Goal: Task Accomplishment & Management: Complete application form

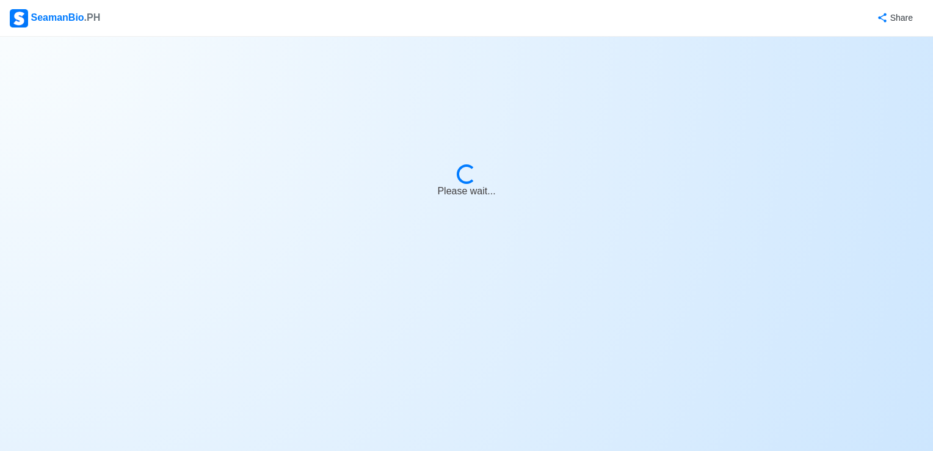
select select "2nd Officer"
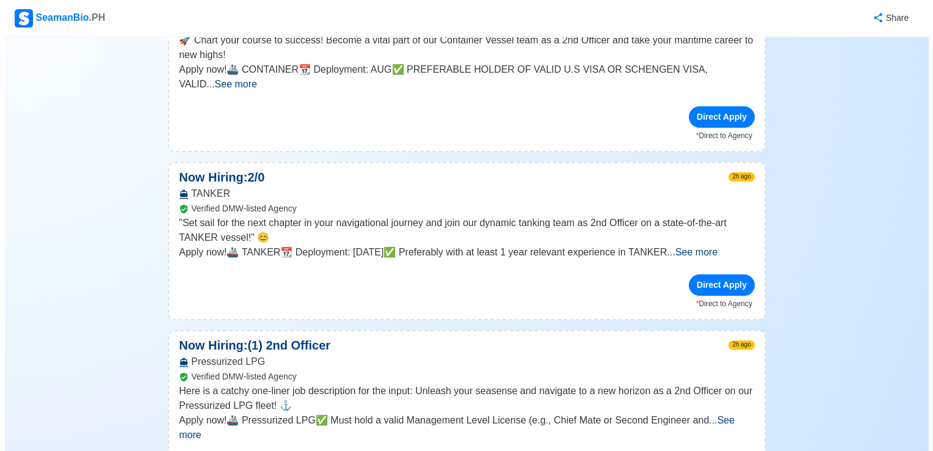
scroll to position [260, 0]
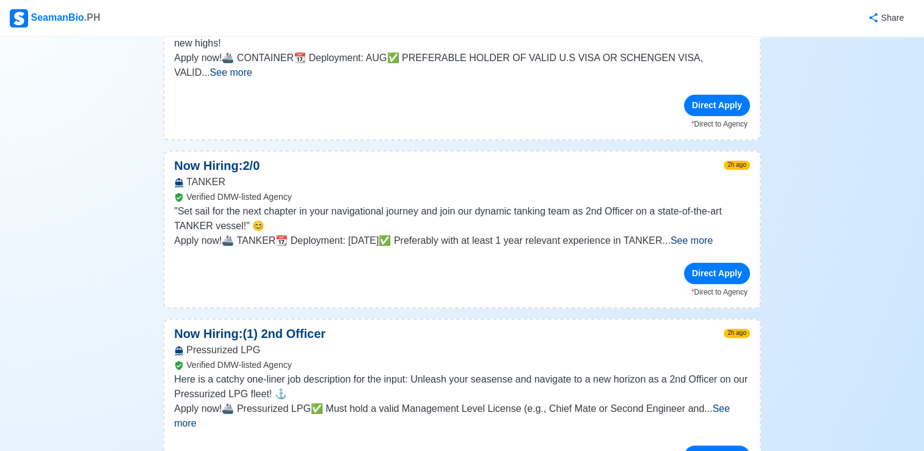
click at [713, 235] on span "See more" at bounding box center [692, 240] width 42 height 10
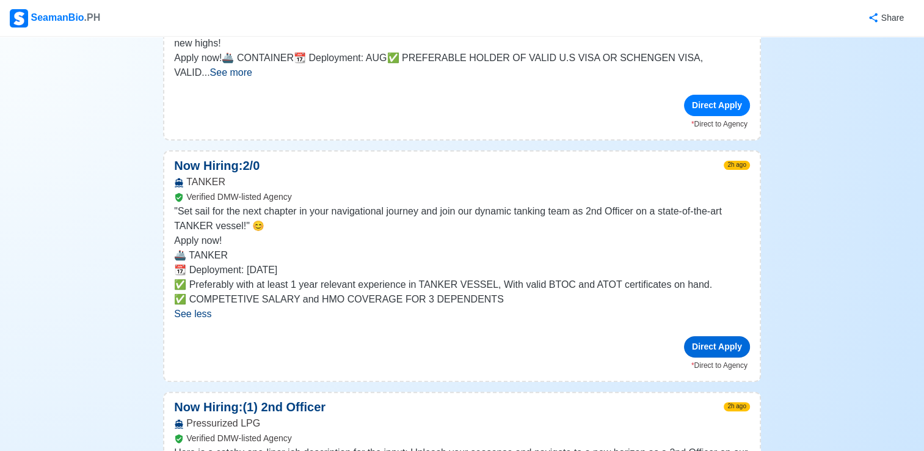
click at [709, 336] on div "Direct Apply" at bounding box center [717, 346] width 66 height 21
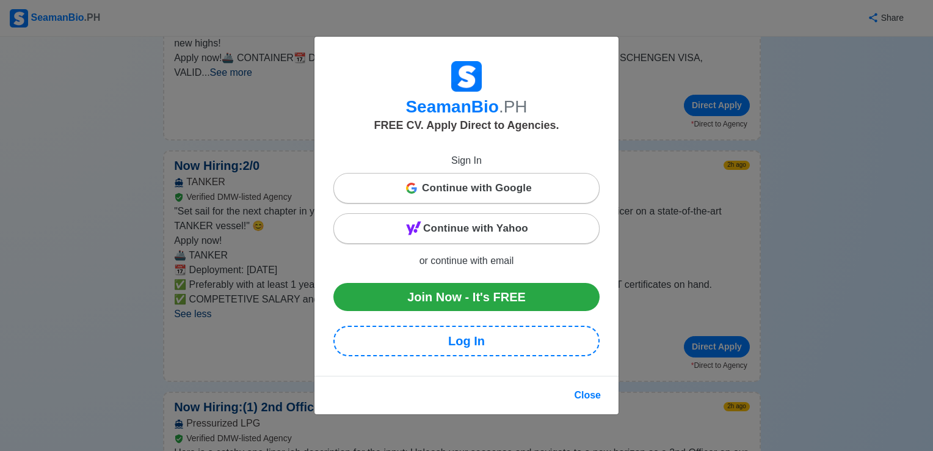
click at [523, 187] on span "Continue with Google" at bounding box center [477, 188] width 110 height 24
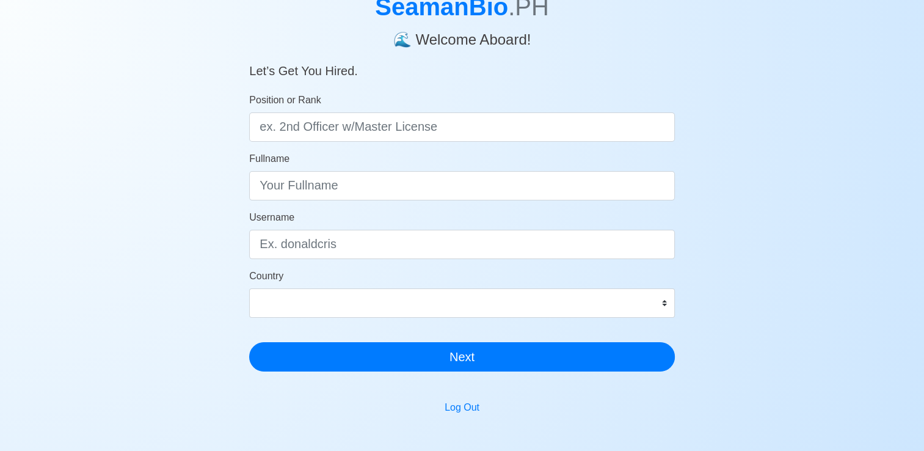
scroll to position [78, 0]
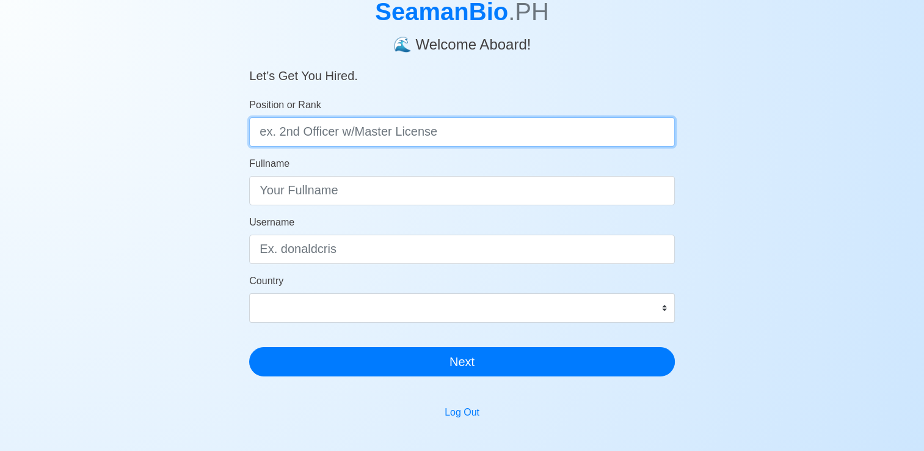
click at [441, 122] on input "Position or Rank" at bounding box center [462, 131] width 426 height 29
type input "2nd offocer"
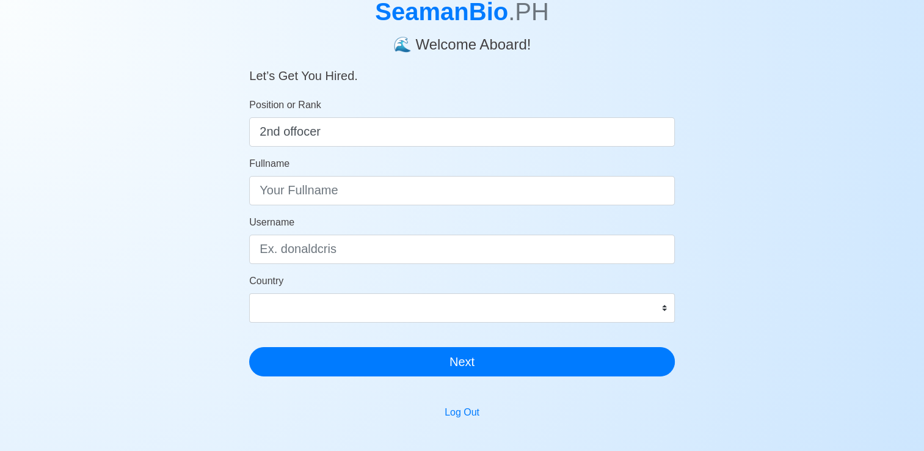
click at [379, 206] on form "Position or Rank 2nd offocer Fullname Username Country Afghanistan Åland Island…" at bounding box center [462, 237] width 426 height 278
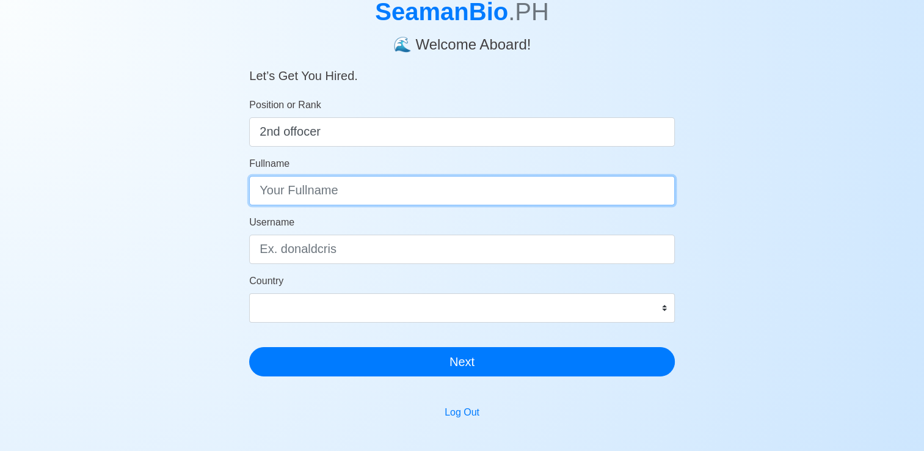
click at [392, 191] on input "Fullname" at bounding box center [462, 190] width 426 height 29
click at [356, 202] on input "Doniefred" at bounding box center [462, 190] width 426 height 29
type input "Doniefred Cutaran"
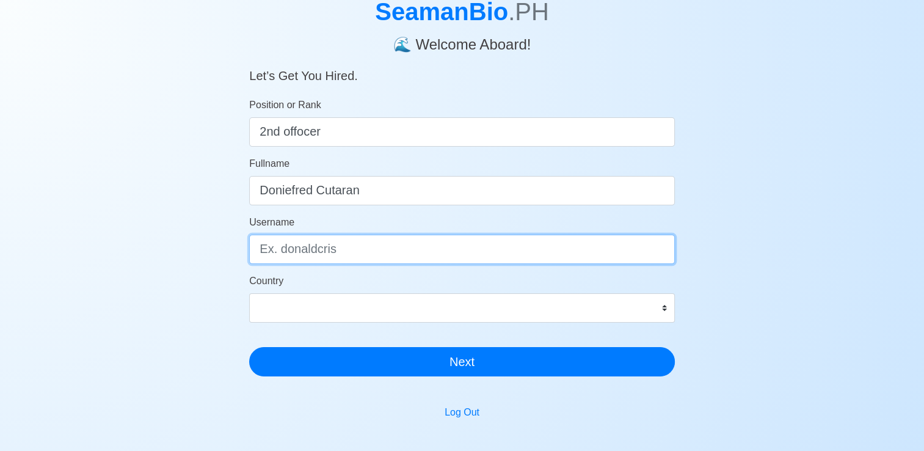
click at [331, 247] on input "Username" at bounding box center [462, 249] width 426 height 29
type input "DonCut"
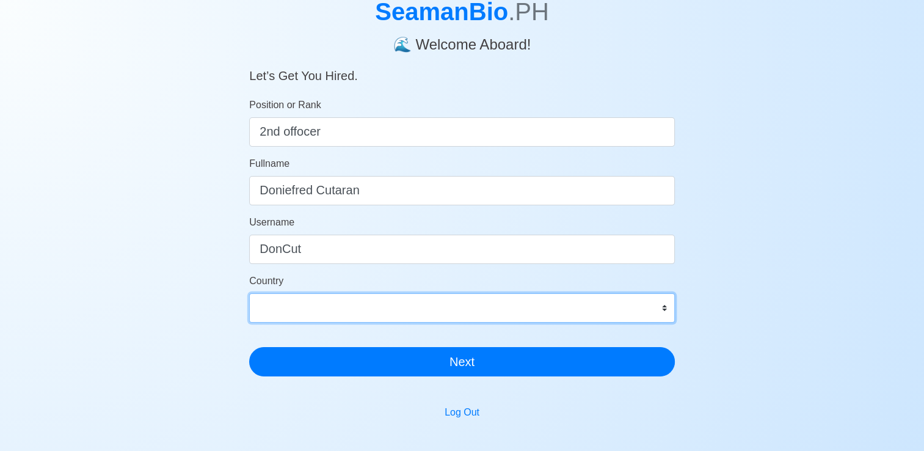
click at [326, 308] on select "Afghanistan Åland Islands Albania Algeria American Samoa Andorra Angola Anguill…" at bounding box center [462, 307] width 426 height 29
select select "PH"
click at [249, 293] on select "Afghanistan Åland Islands Albania Algeria American Samoa Andorra Angola Anguill…" at bounding box center [462, 307] width 426 height 29
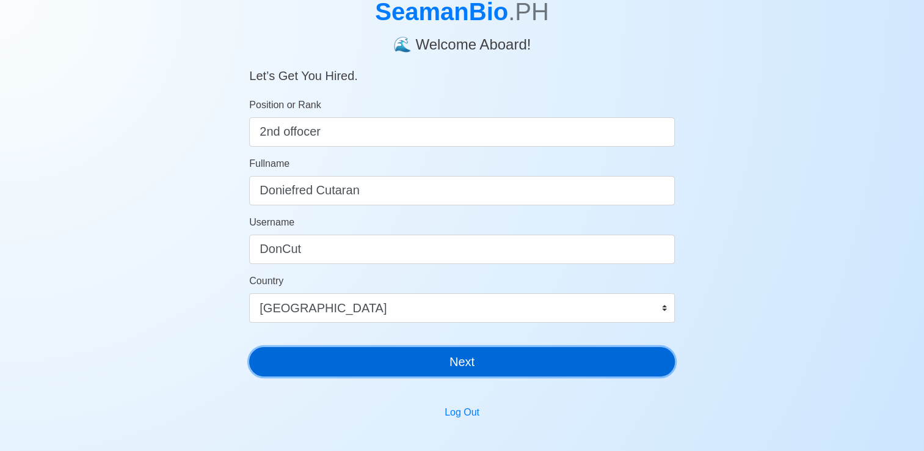
click at [478, 358] on button "Next" at bounding box center [462, 361] width 426 height 29
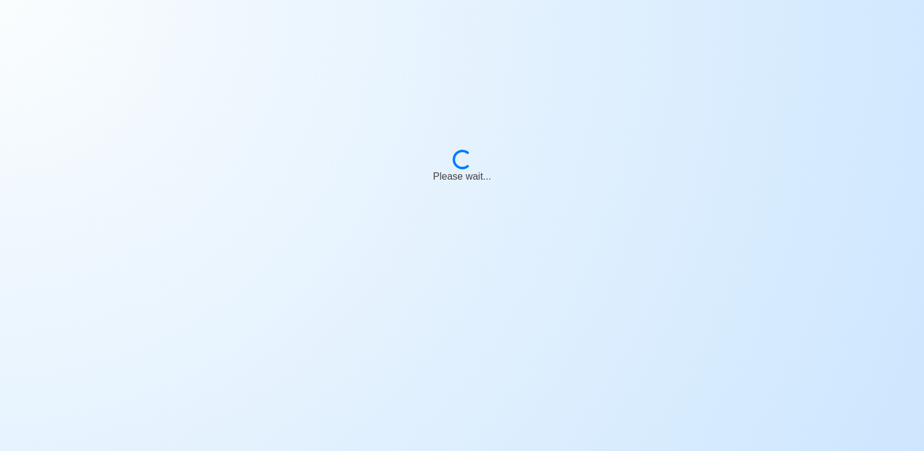
scroll to position [15, 0]
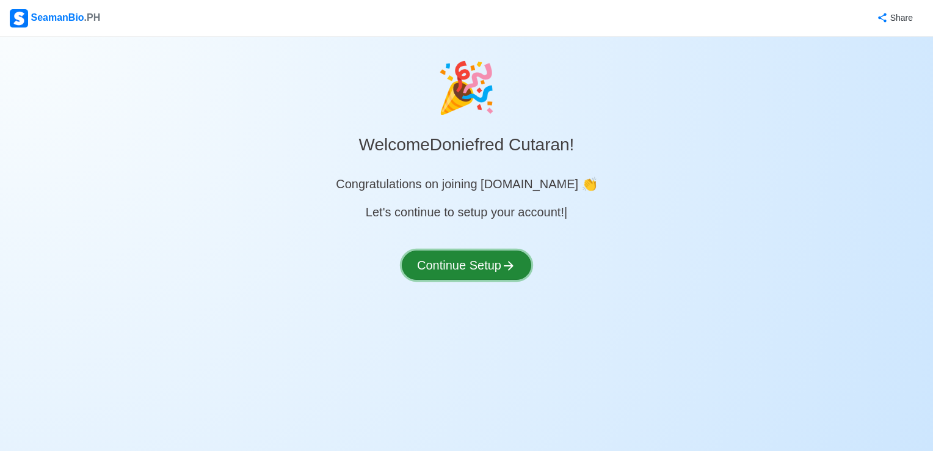
click at [484, 265] on button "Continue Setup" at bounding box center [466, 264] width 129 height 29
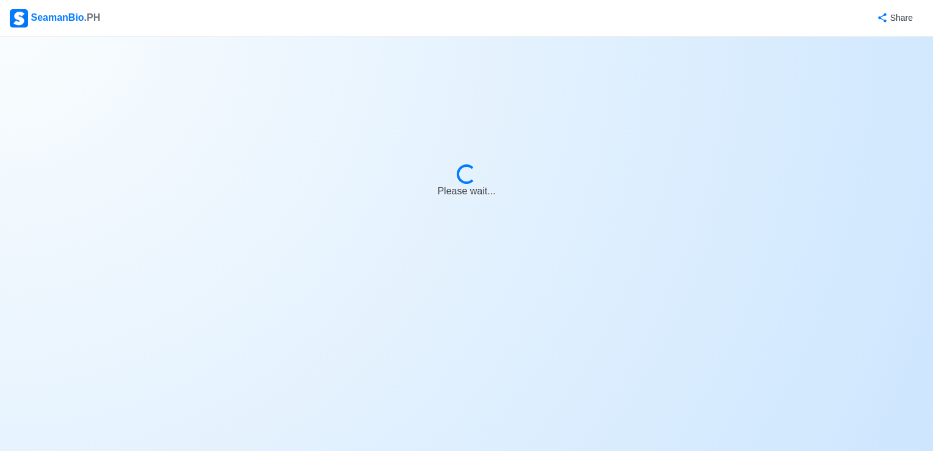
select select "Visible for Hiring"
select select "PH"
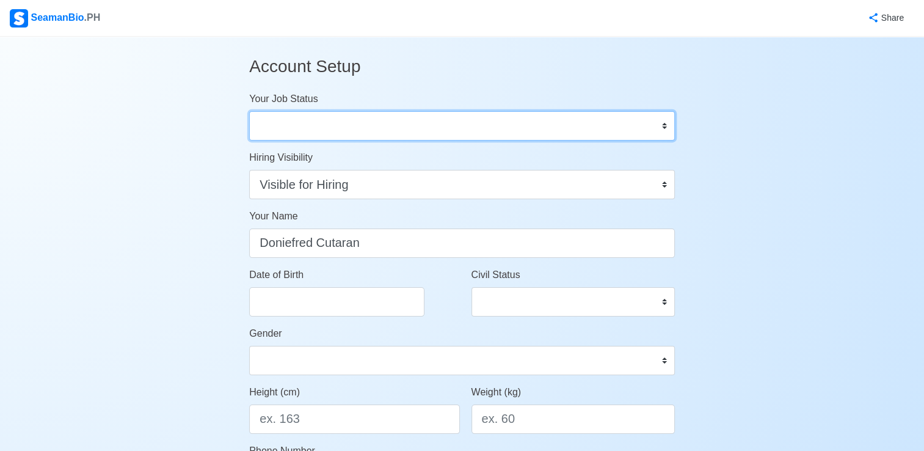
click at [544, 128] on select "Onboard Actively Looking for Job Not Looking for Job" at bounding box center [462, 125] width 426 height 29
select select "Actively Looking for Job"
click at [249, 111] on select "Onboard Actively Looking for Job Not Looking for Job" at bounding box center [462, 125] width 426 height 29
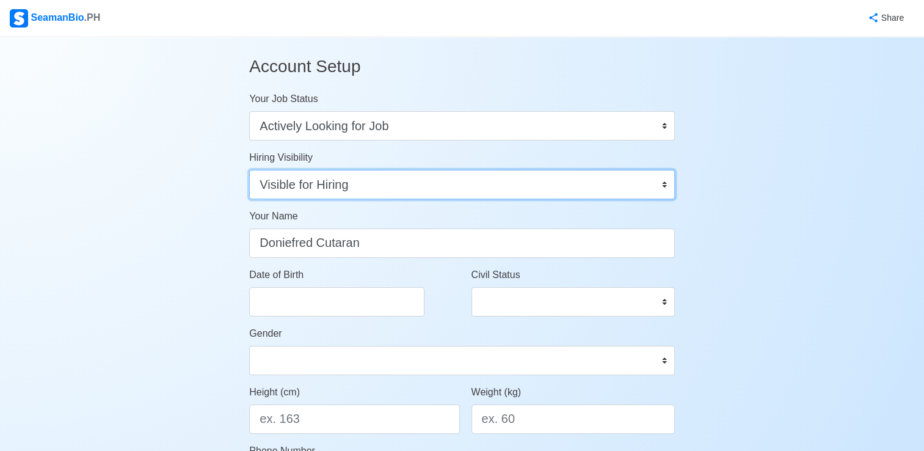
click at [609, 175] on select "Visible for Hiring Not Visible for Hiring" at bounding box center [462, 184] width 426 height 29
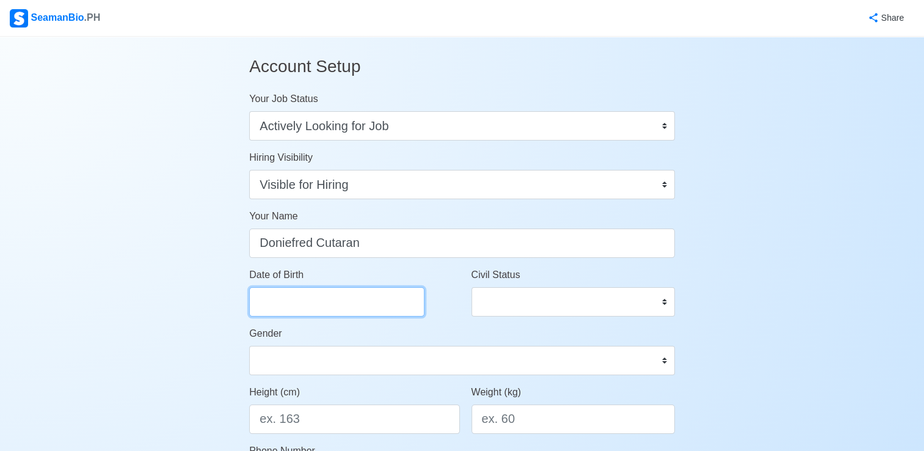
select select "****"
select select "******"
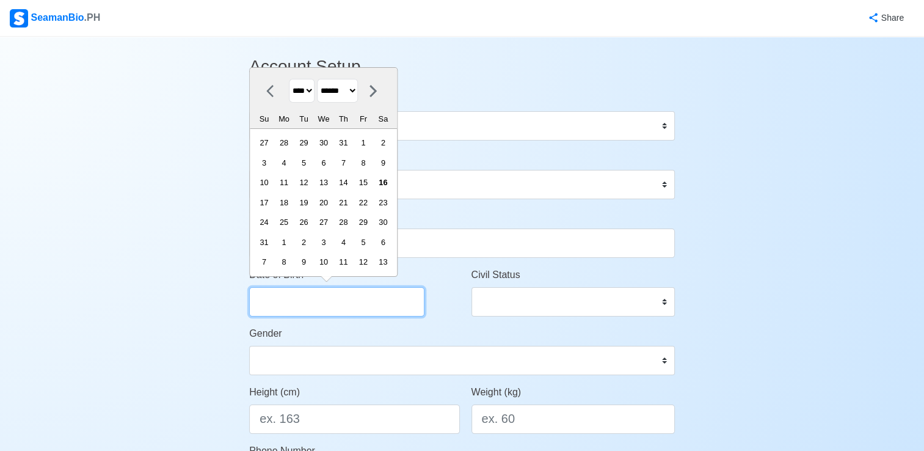
click at [365, 310] on input "Date of Birth" at bounding box center [336, 301] width 175 height 29
click at [313, 94] on select "**** **** **** **** **** **** **** **** **** **** **** **** **** **** **** ****…" at bounding box center [302, 91] width 26 height 24
select select "****"
click at [289, 79] on select "**** **** **** **** **** **** **** **** **** **** **** **** **** **** **** ****…" at bounding box center [302, 91] width 26 height 24
click at [358, 90] on select "******* ******** ***** ***** *** **** **** ****** ********* ******* ******** **…" at bounding box center [337, 91] width 41 height 24
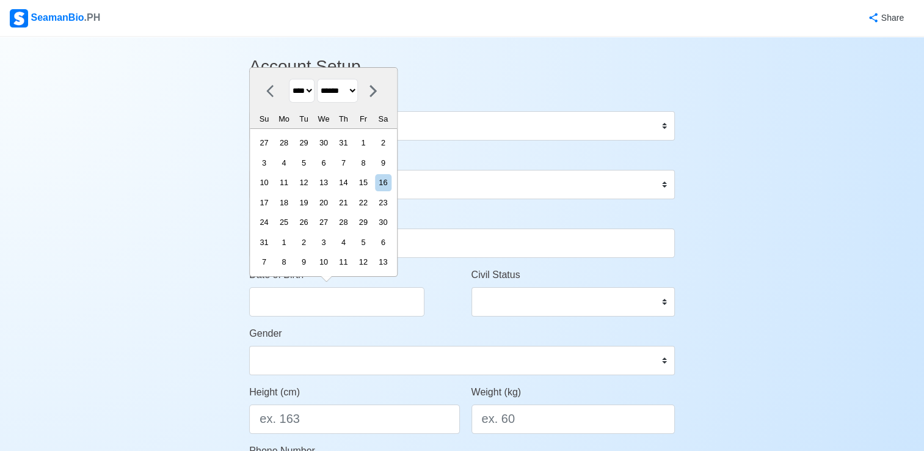
select select "***"
click at [322, 100] on select "******* ******** ***** ***** *** **** **** ****** ********* ******* ******** **…" at bounding box center [337, 91] width 41 height 24
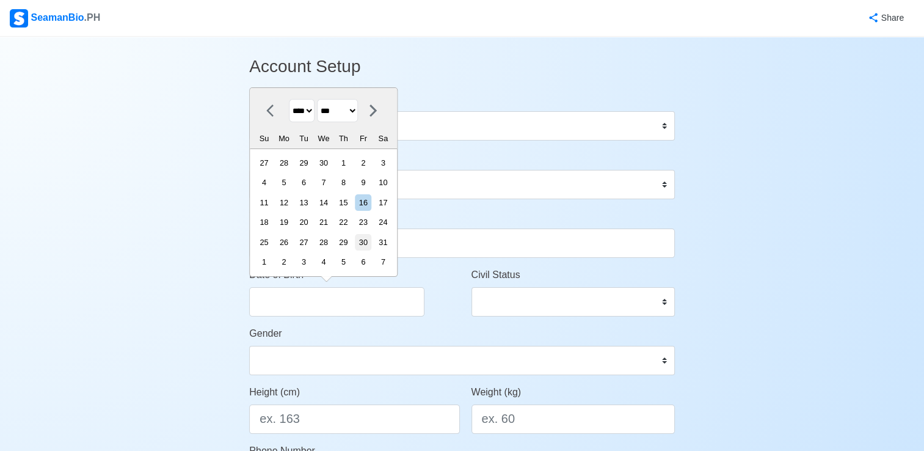
click at [371, 242] on div "30" at bounding box center [363, 242] width 16 height 16
type input "05/30/1980"
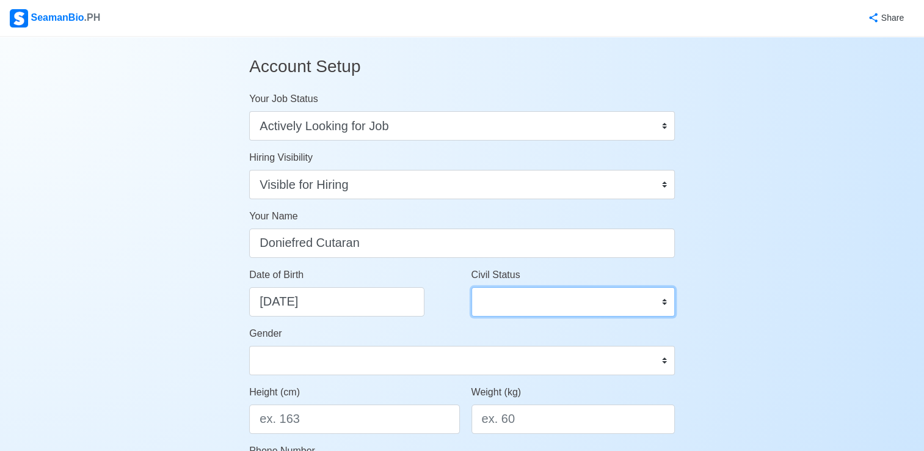
click at [520, 297] on select "Single Married Widowed Separated" at bounding box center [572, 301] width 203 height 29
select select "Married"
click at [471, 287] on select "Single Married Widowed Separated" at bounding box center [572, 301] width 203 height 29
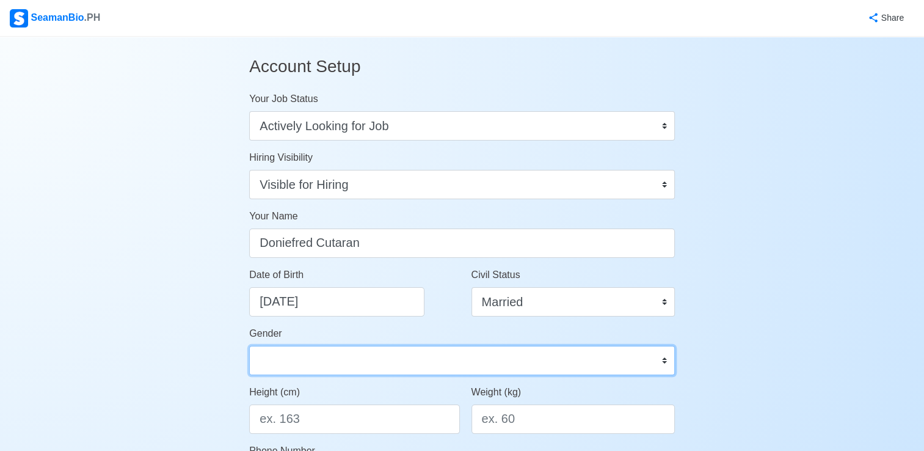
click at [429, 366] on select "Male Female" at bounding box center [462, 360] width 426 height 29
select select "[DEMOGRAPHIC_DATA]"
click at [249, 346] on select "Male Female" at bounding box center [462, 360] width 426 height 29
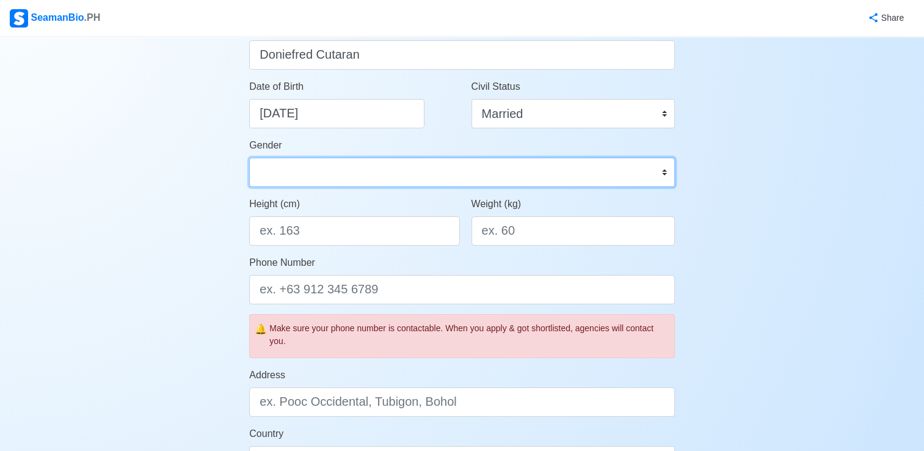
scroll to position [193, 0]
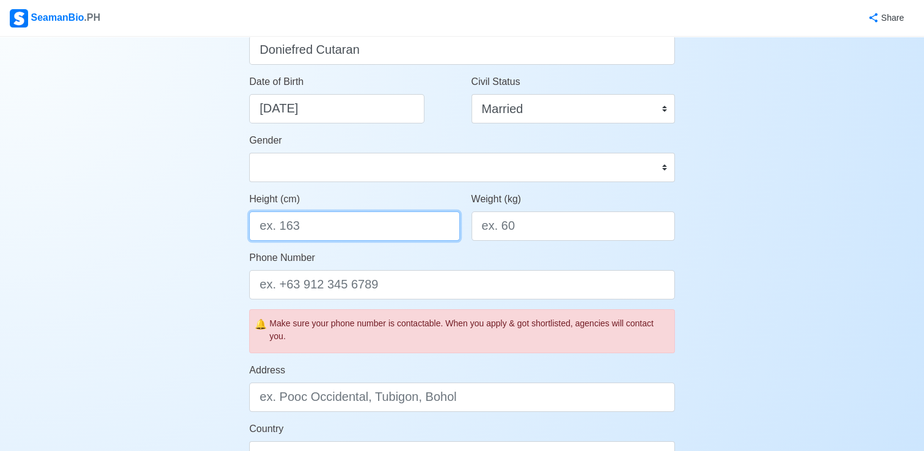
click at [374, 221] on input "Height (cm)" at bounding box center [354, 225] width 210 height 29
type input "164"
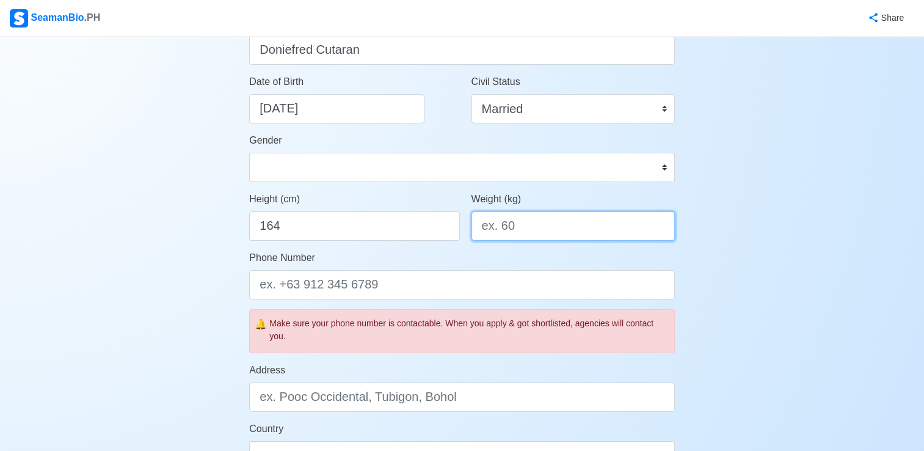
click at [550, 238] on input "Weight (kg)" at bounding box center [572, 225] width 203 height 29
type input "82"
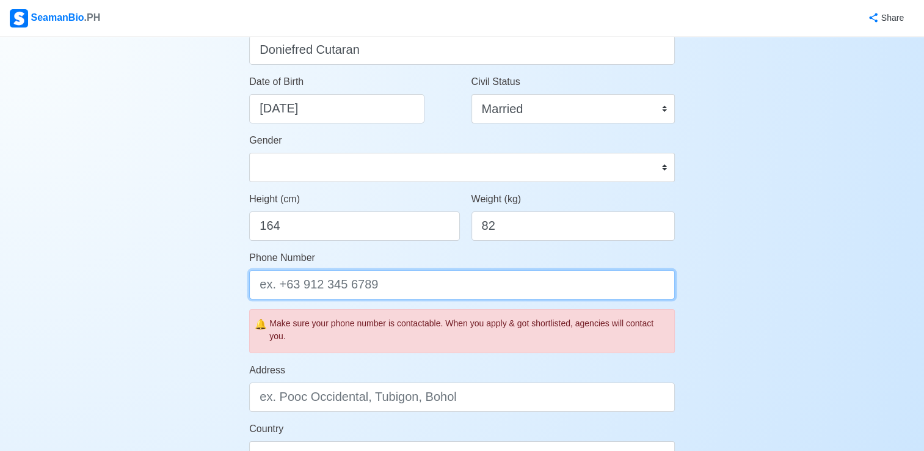
click at [482, 285] on input "Phone Number" at bounding box center [462, 284] width 426 height 29
type input "[PHONE_NUMBER]"
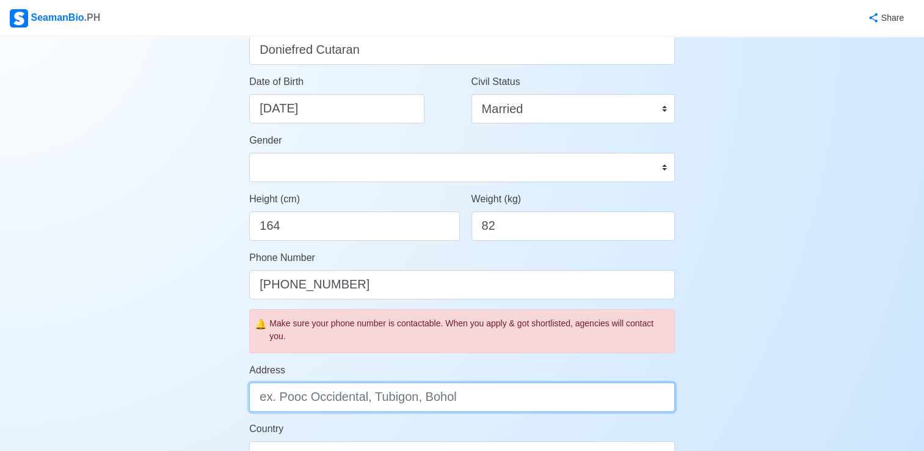
click at [488, 395] on input "Address" at bounding box center [462, 396] width 426 height 29
type input "[STREET_ADDRESS]"
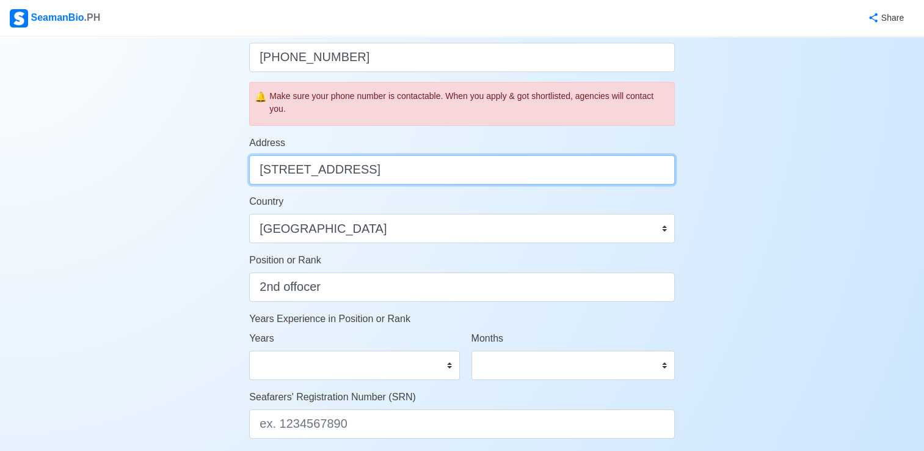
scroll to position [433, 0]
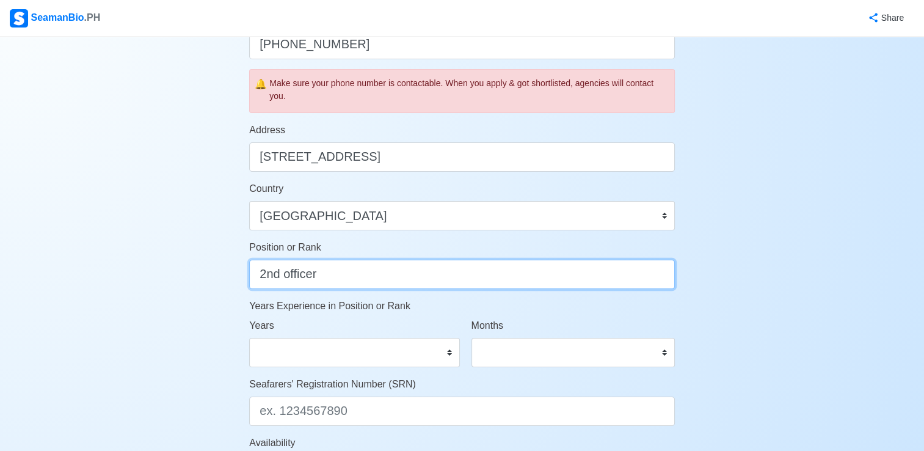
type input "2nd officer"
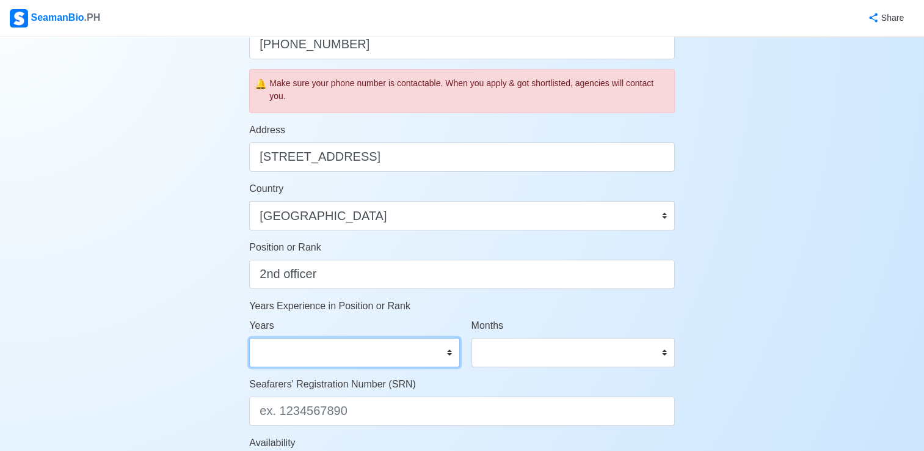
click at [369, 351] on select "0 1 2 3 4 5 6 7 8 9 10 11 12 13 14 15 16 17 18 19 20 21 22 23 24 25 26 27 28 29…" at bounding box center [354, 352] width 210 height 29
select select "8"
click at [249, 338] on select "0 1 2 3 4 5 6 7 8 9 10 11 12 13 14 15 16 17 18 19 20 21 22 23 24 25 26 27 28 29…" at bounding box center [354, 352] width 210 height 29
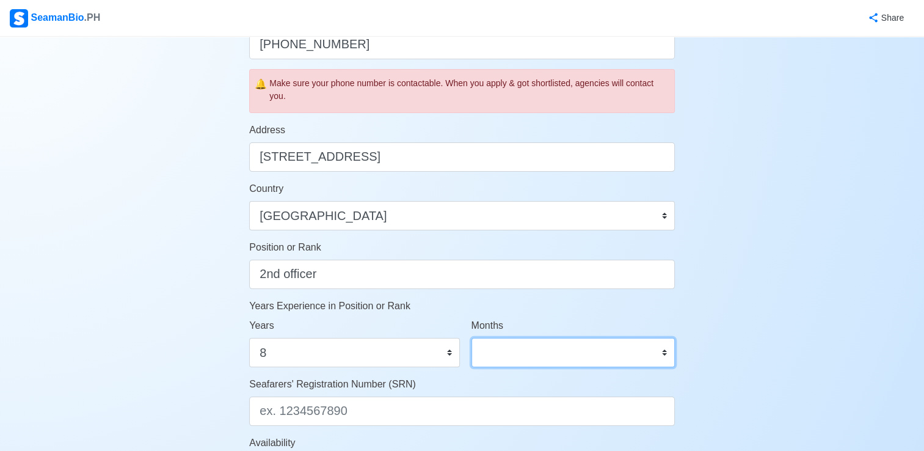
click at [552, 355] on select "0 1 2 3 4 5 6 7 8 9 10 11" at bounding box center [572, 352] width 203 height 29
select select "4"
click at [471, 338] on select "0 1 2 3 4 5 6 7 8 9 10 11" at bounding box center [572, 352] width 203 height 29
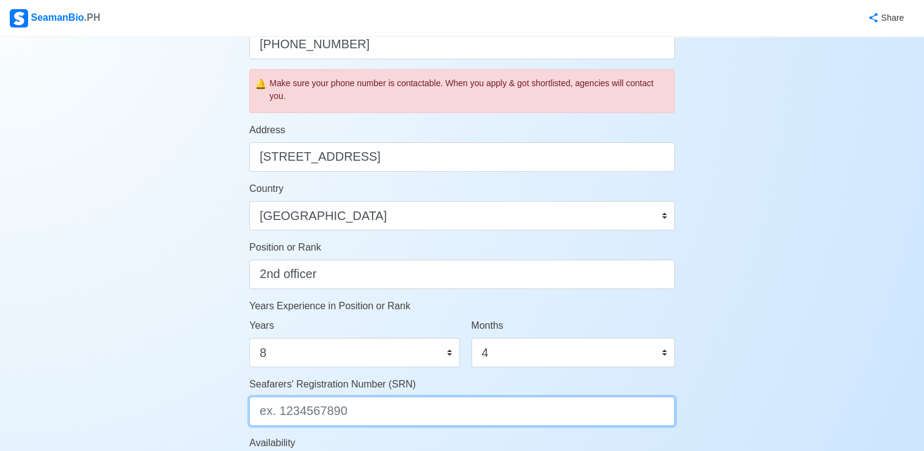
click at [442, 416] on input "Seafarers' Registration Number (SRN)" at bounding box center [462, 410] width 426 height 29
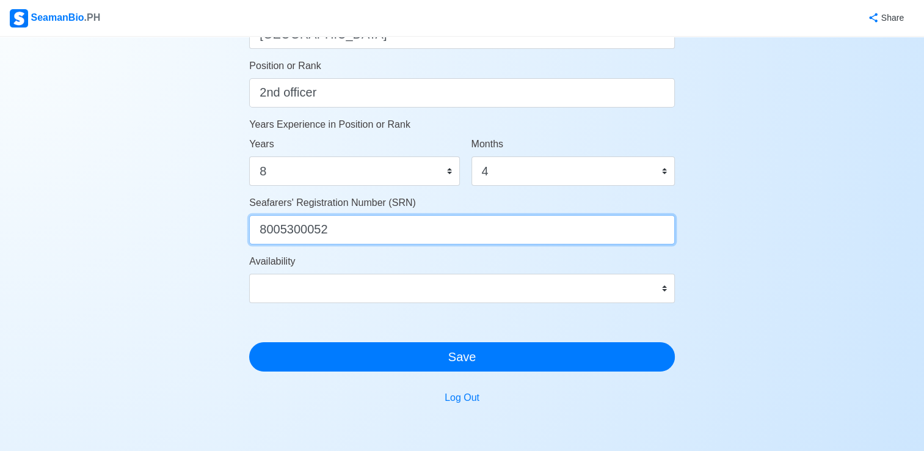
scroll to position [623, 0]
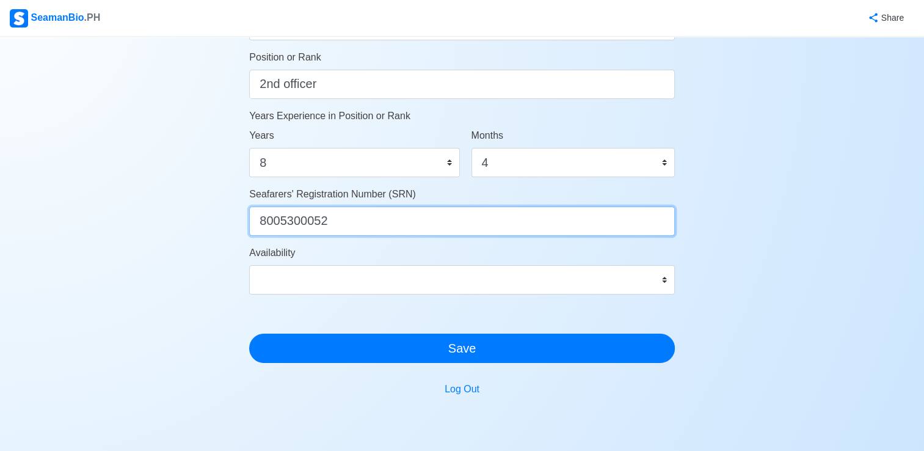
type input "8005300052"
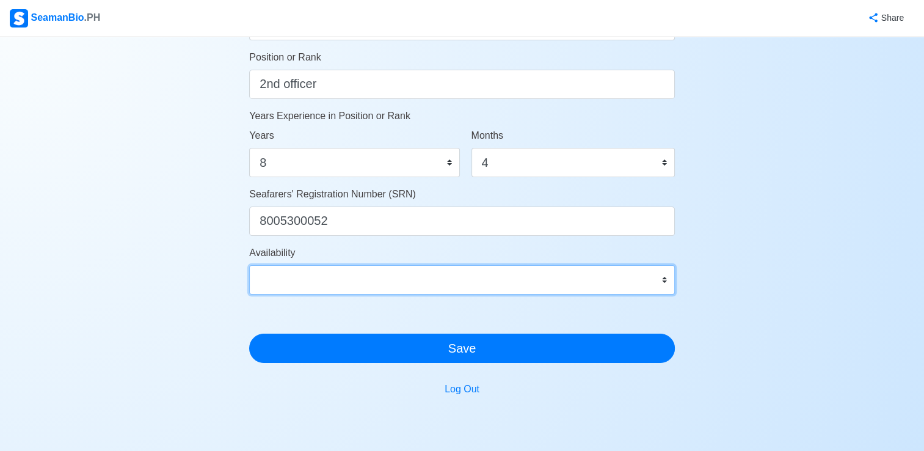
click at [663, 283] on select "Immediate Sept 2025 Oct 2025 Nov 2025 Dec 2025 Jan 2026 Feb 2026 Mar 2026 Apr 2…" at bounding box center [462, 279] width 426 height 29
select select "4102416000000"
click at [249, 265] on select "Immediate Sept 2025 Oct 2025 Nov 2025 Dec 2025 Jan 2026 Feb 2026 Mar 2026 Apr 2…" at bounding box center [462, 279] width 426 height 29
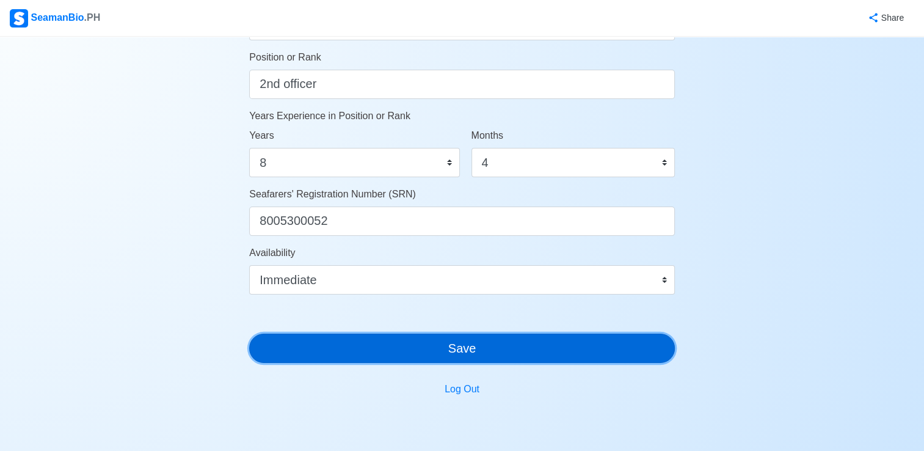
click at [499, 351] on button "Save" at bounding box center [462, 347] width 426 height 29
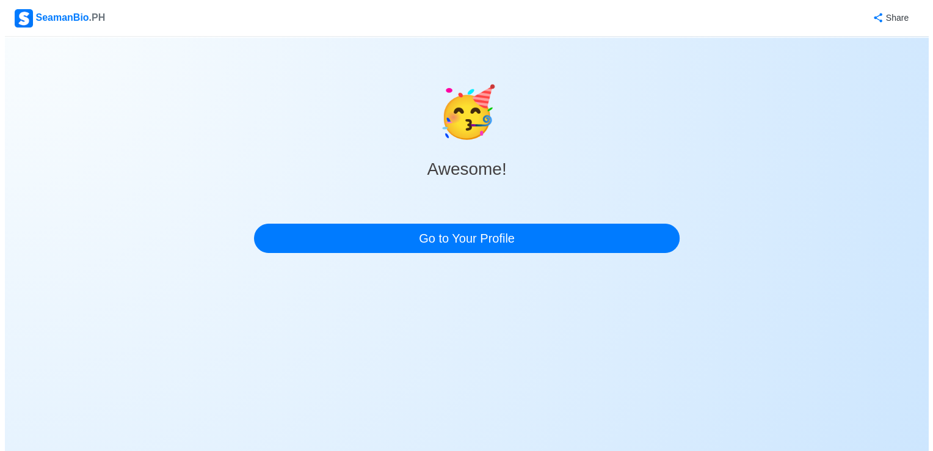
scroll to position [0, 0]
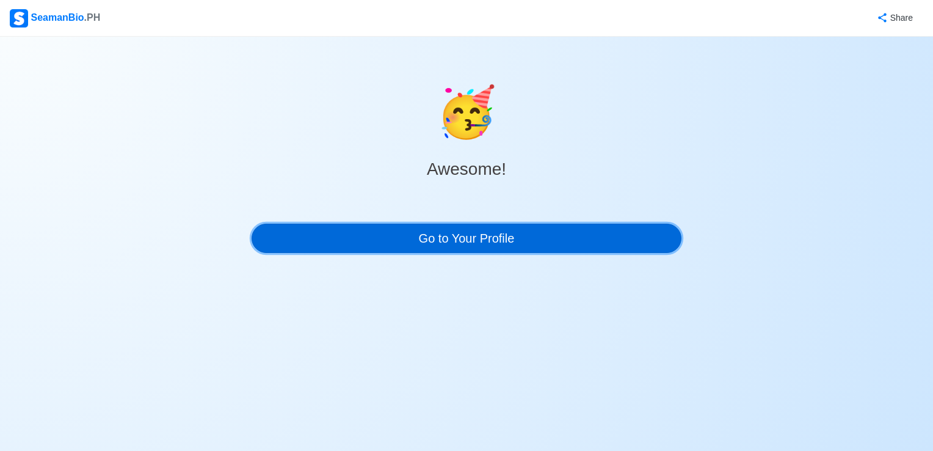
click at [525, 242] on link "Go to Your Profile" at bounding box center [467, 238] width 430 height 29
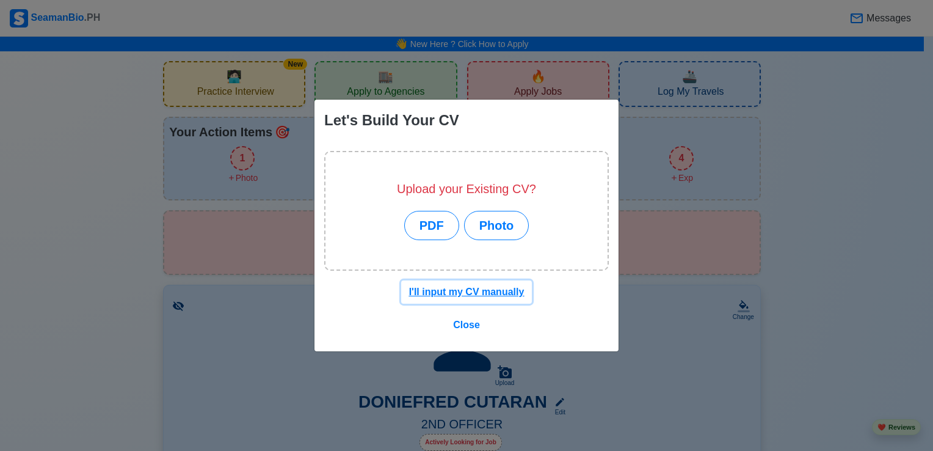
click at [445, 292] on u "I'll input my CV manually" at bounding box center [466, 291] width 115 height 10
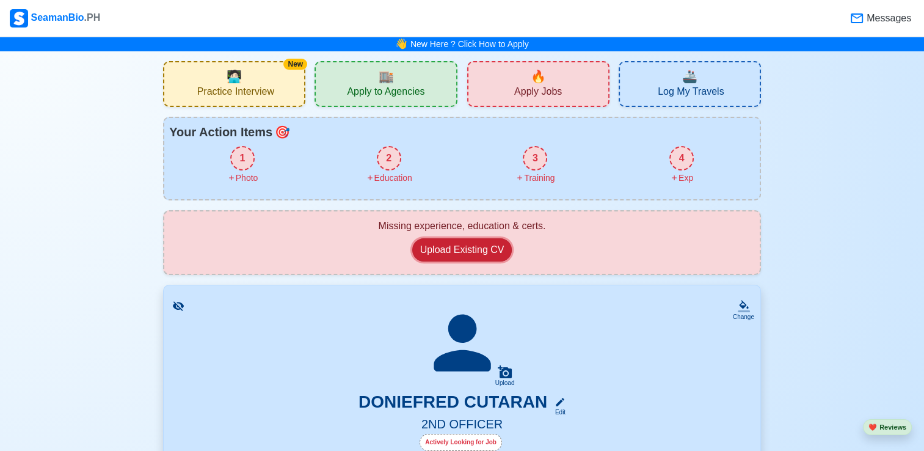
click at [468, 249] on button "Upload Existing CV" at bounding box center [462, 249] width 100 height 23
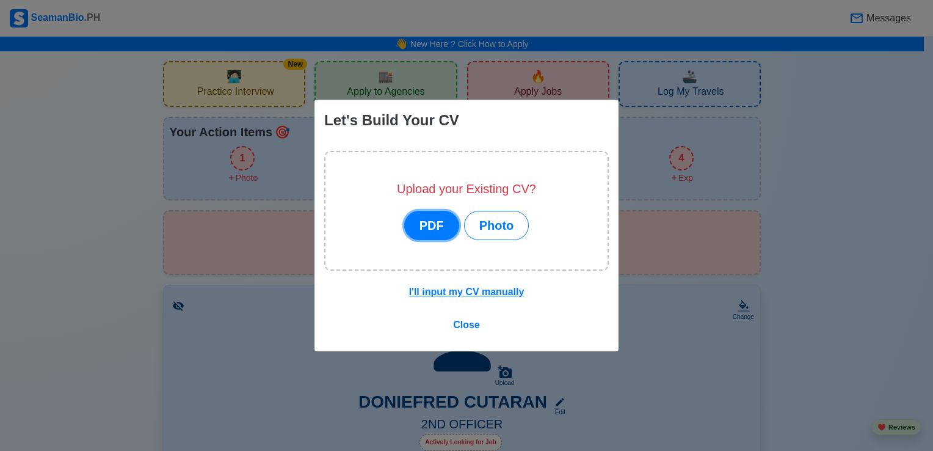
click at [425, 219] on button "PDF" at bounding box center [431, 225] width 55 height 29
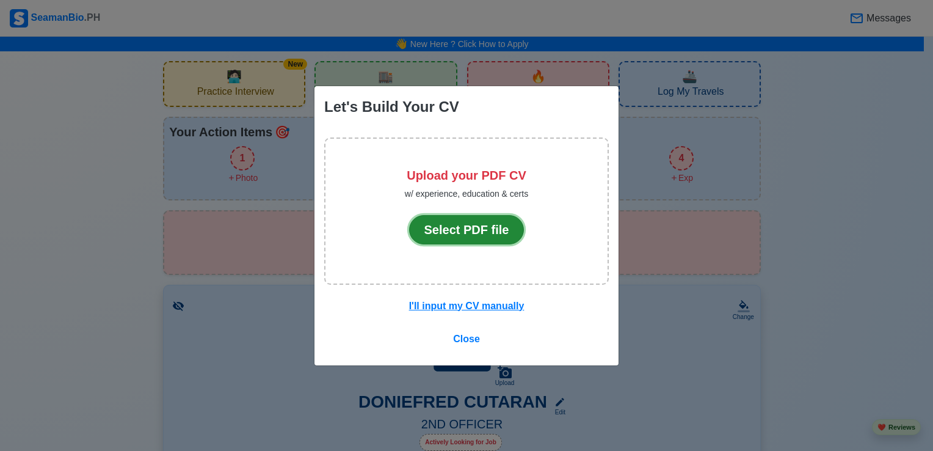
click at [428, 229] on button "Select PDF file" at bounding box center [466, 229] width 115 height 29
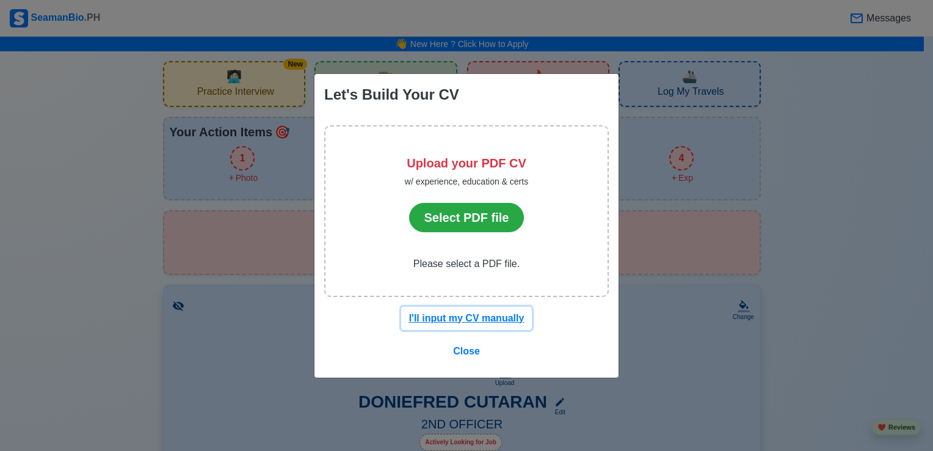
click at [463, 320] on u "I'll input my CV manually" at bounding box center [466, 318] width 115 height 10
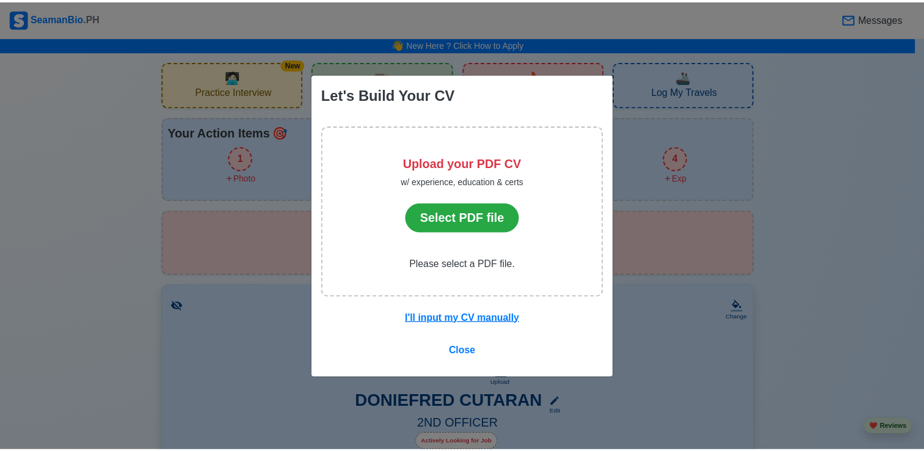
scroll to position [23, 0]
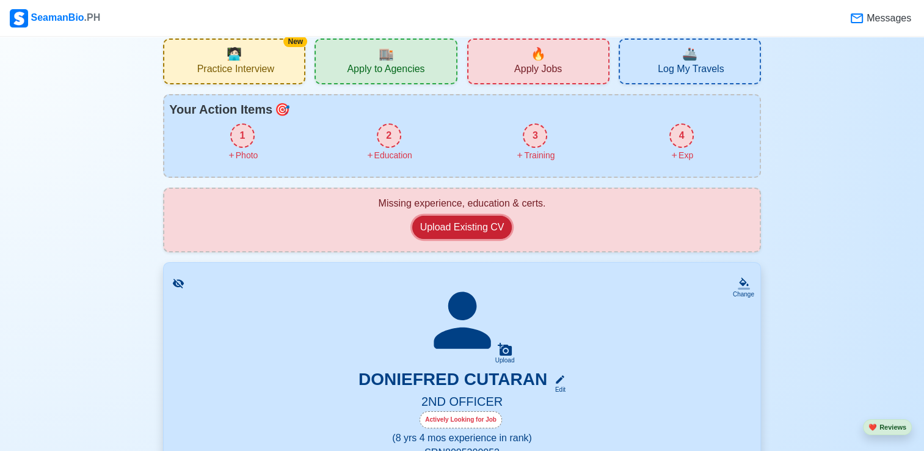
click at [473, 227] on button "Upload Existing CV" at bounding box center [462, 227] width 100 height 23
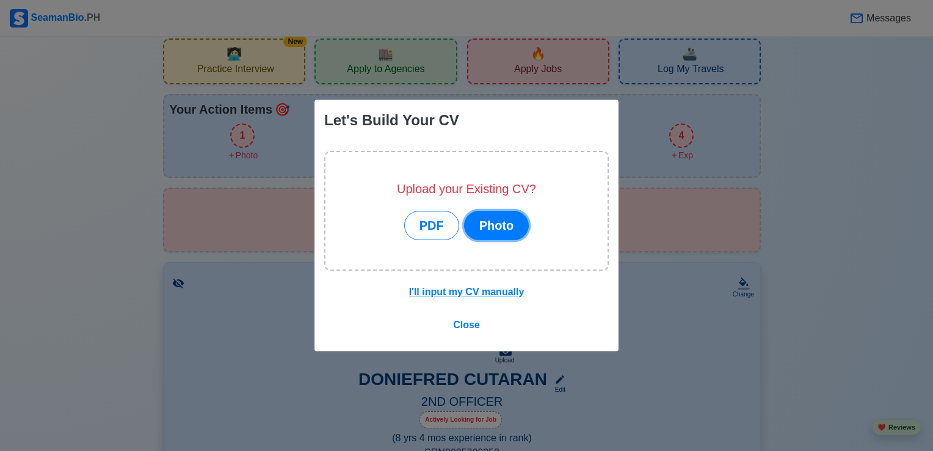
click at [501, 227] on button "Photo" at bounding box center [496, 225] width 65 height 29
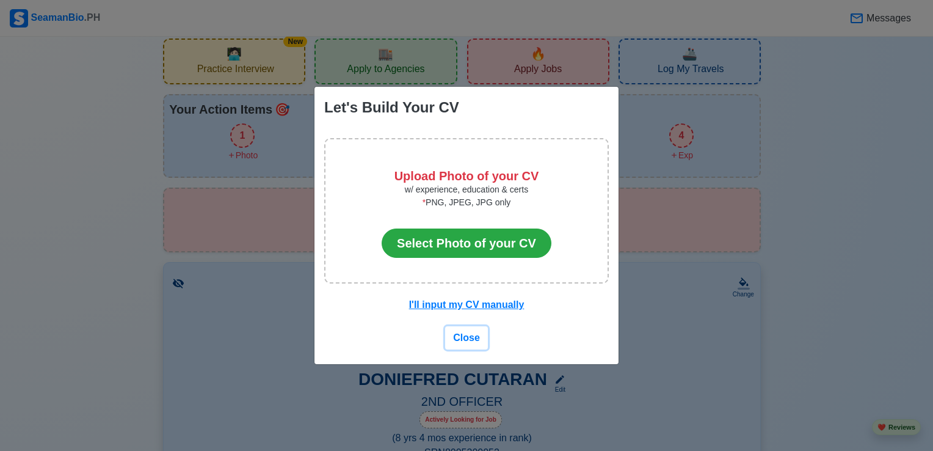
click at [472, 338] on span "Close" at bounding box center [466, 337] width 27 height 10
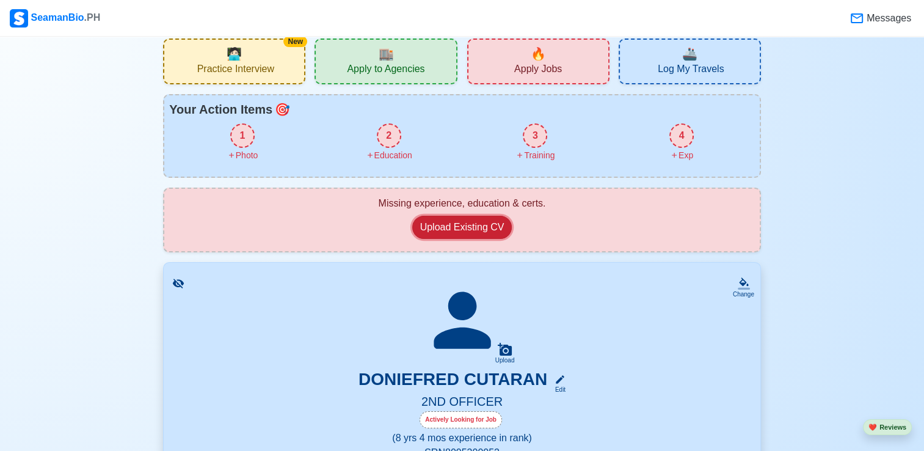
click at [476, 226] on button "Upload Existing CV" at bounding box center [462, 227] width 100 height 23
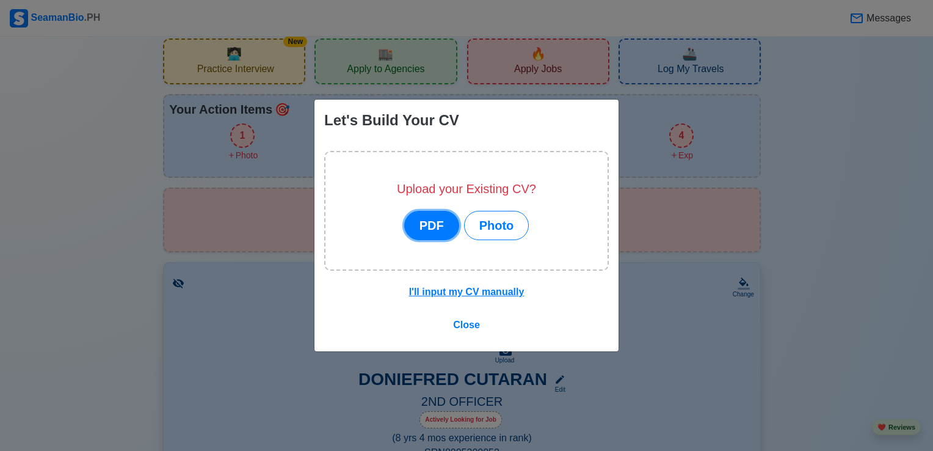
click at [432, 238] on button "PDF" at bounding box center [431, 225] width 55 height 29
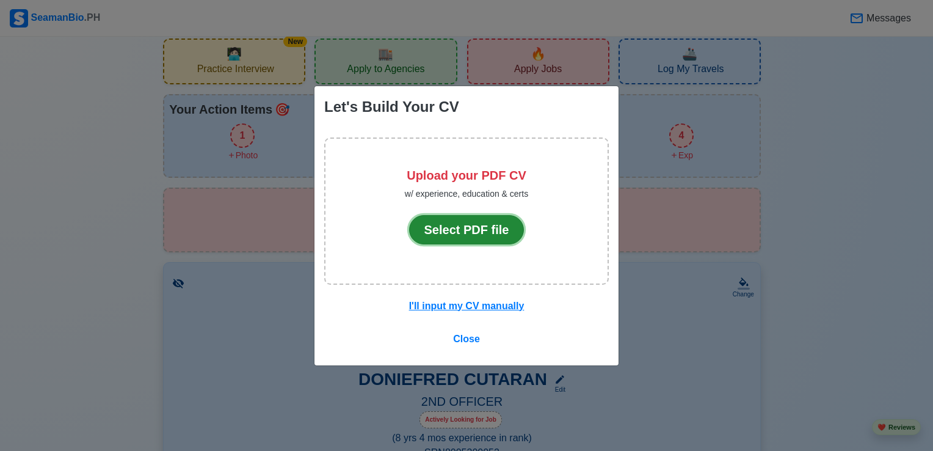
click at [454, 237] on button "Select PDF file" at bounding box center [466, 229] width 115 height 29
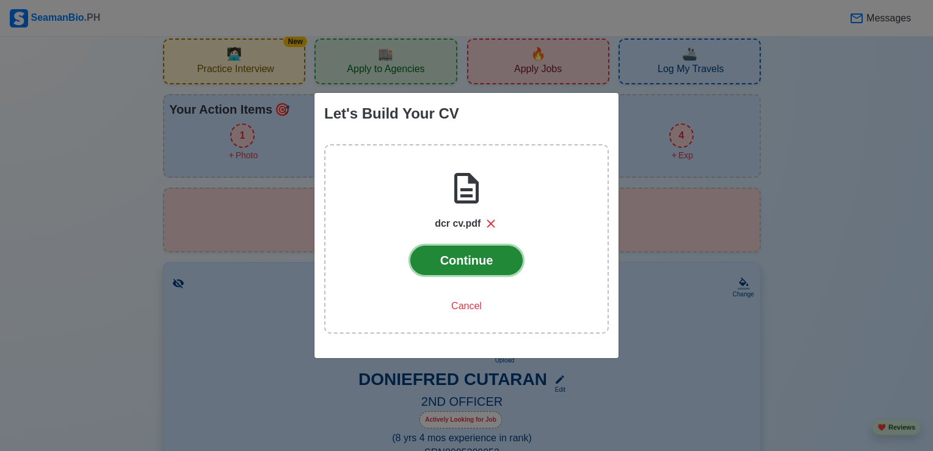
click at [482, 259] on button "Continue" at bounding box center [466, 260] width 113 height 29
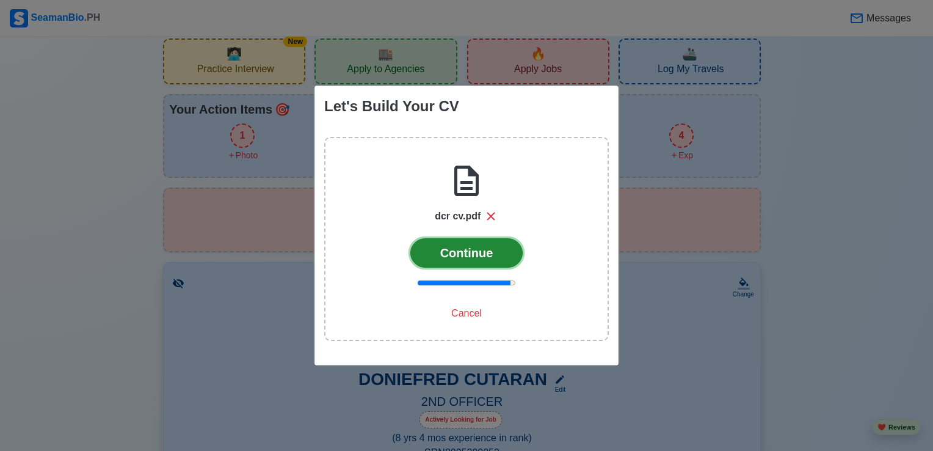
click at [471, 265] on button "Continue" at bounding box center [466, 252] width 113 height 29
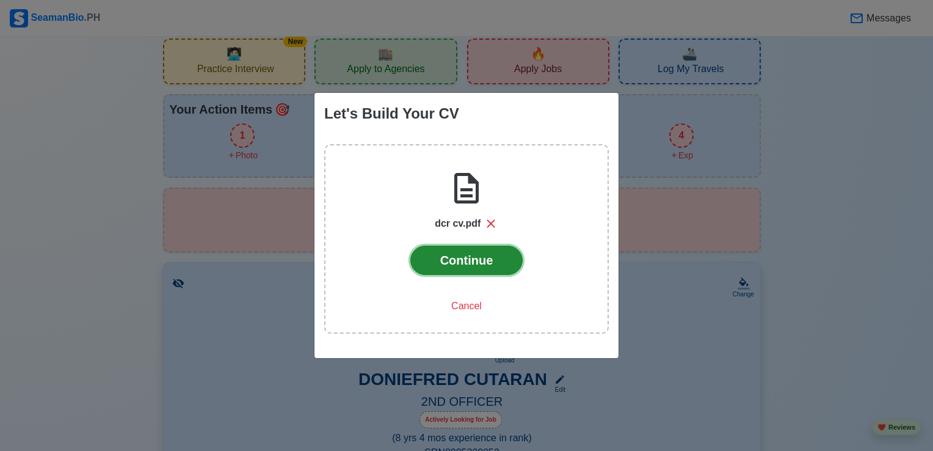
click at [467, 260] on button "Continue" at bounding box center [466, 260] width 113 height 29
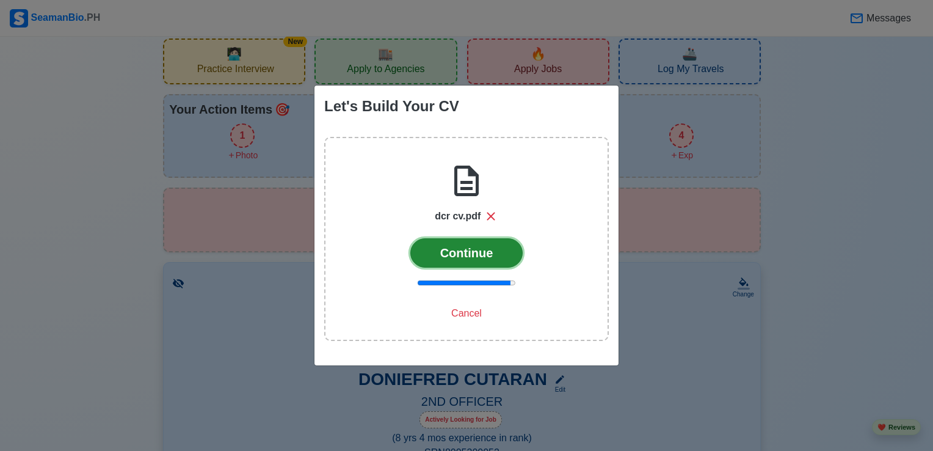
click at [476, 253] on button "Continue" at bounding box center [466, 252] width 113 height 29
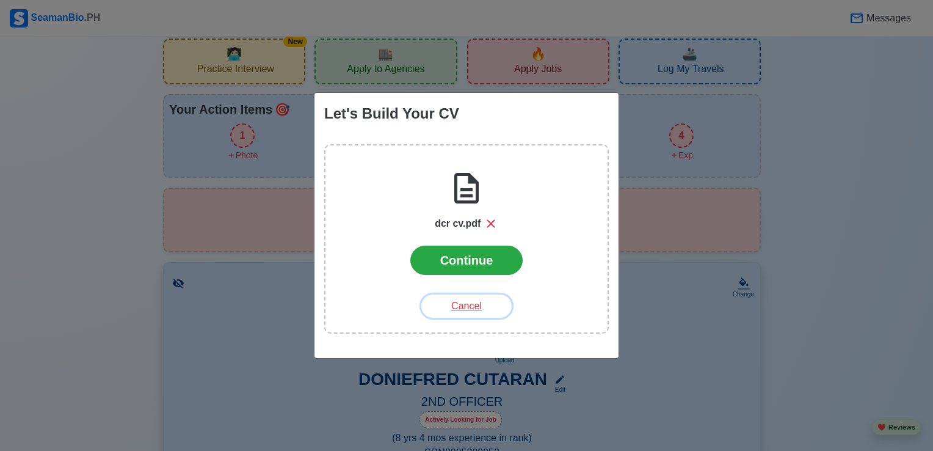
click at [471, 307] on button "Cancel" at bounding box center [466, 305] width 90 height 23
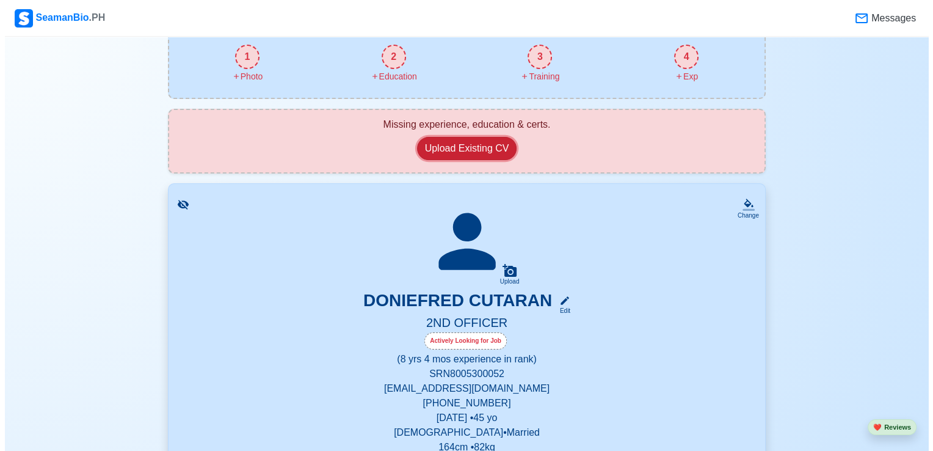
scroll to position [78, 0]
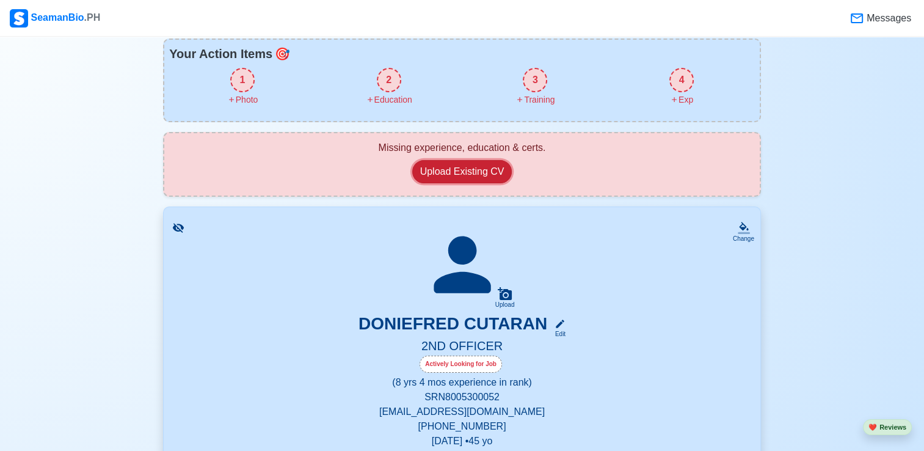
click at [477, 165] on button "Upload Existing CV" at bounding box center [462, 171] width 100 height 23
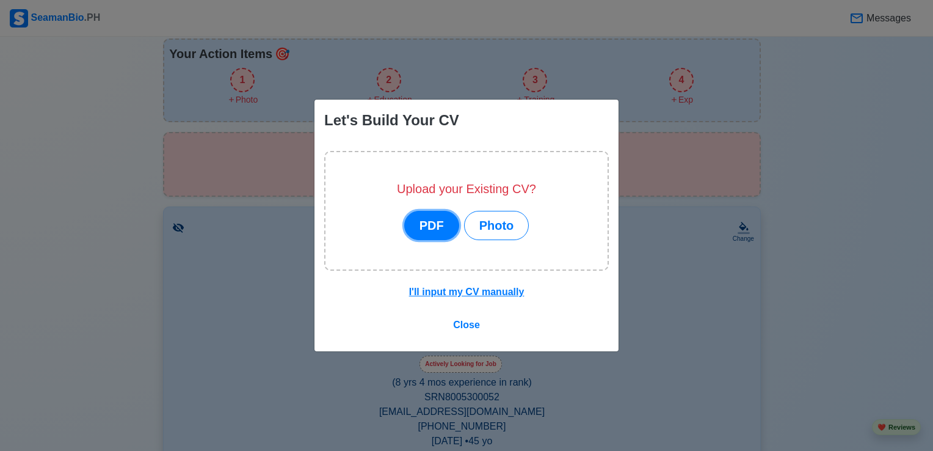
click at [446, 222] on button "PDF" at bounding box center [431, 225] width 55 height 29
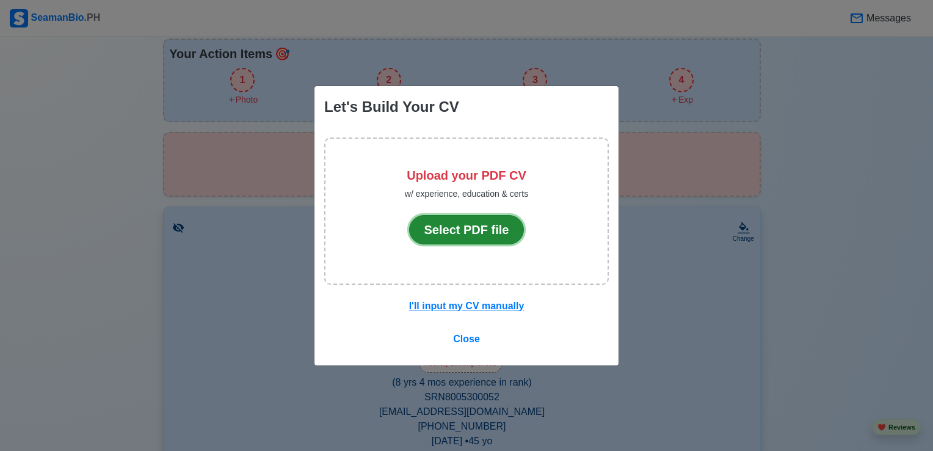
click at [459, 235] on button "Select PDF file" at bounding box center [466, 229] width 115 height 29
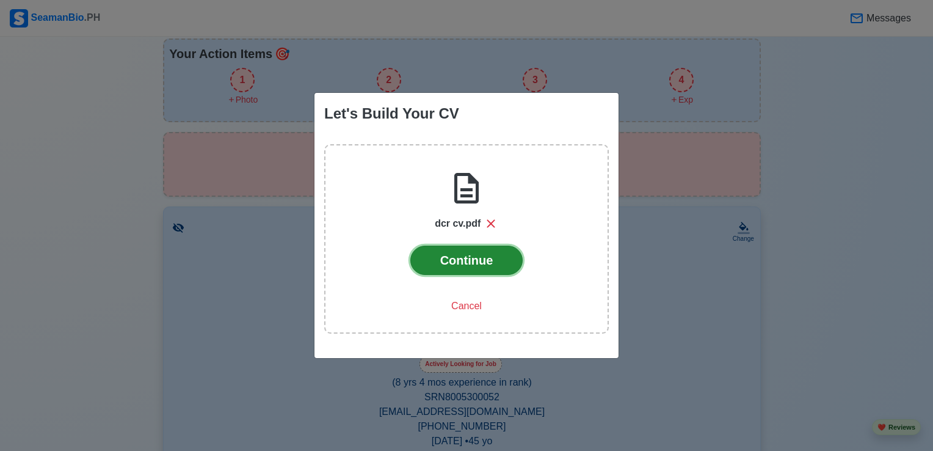
click at [488, 271] on button "Continue" at bounding box center [466, 260] width 113 height 29
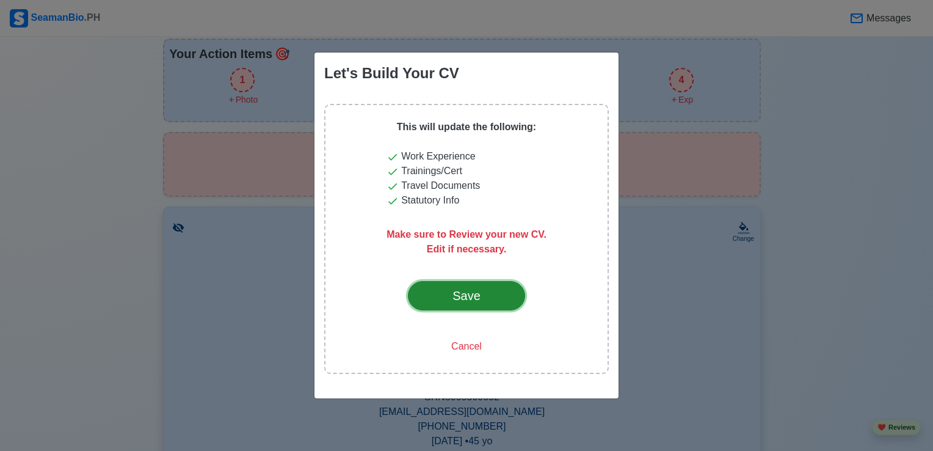
click at [481, 297] on div "Save" at bounding box center [466, 295] width 57 height 18
